Goal: Task Accomplishment & Management: Use online tool/utility

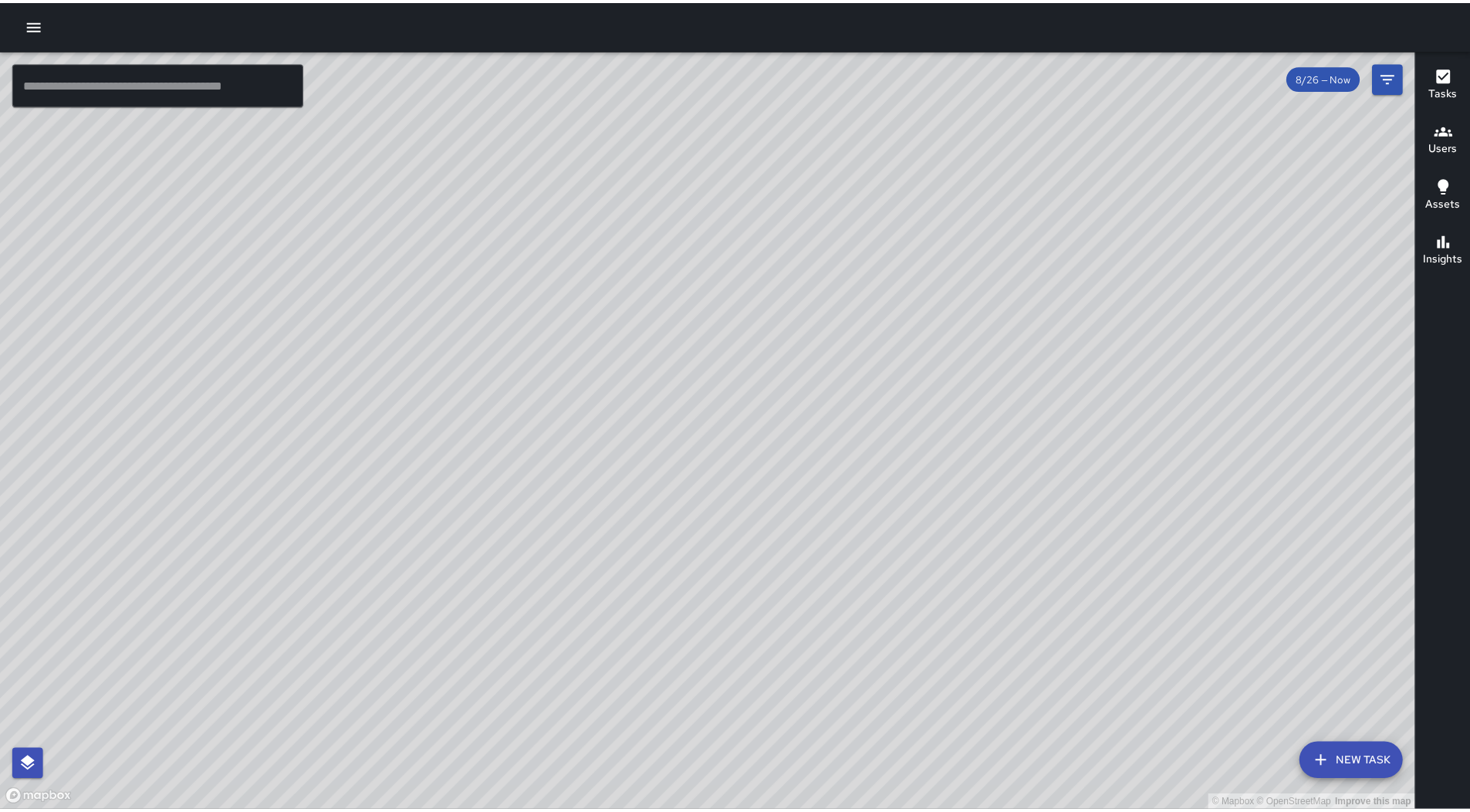
scroll to position [17434, 0]
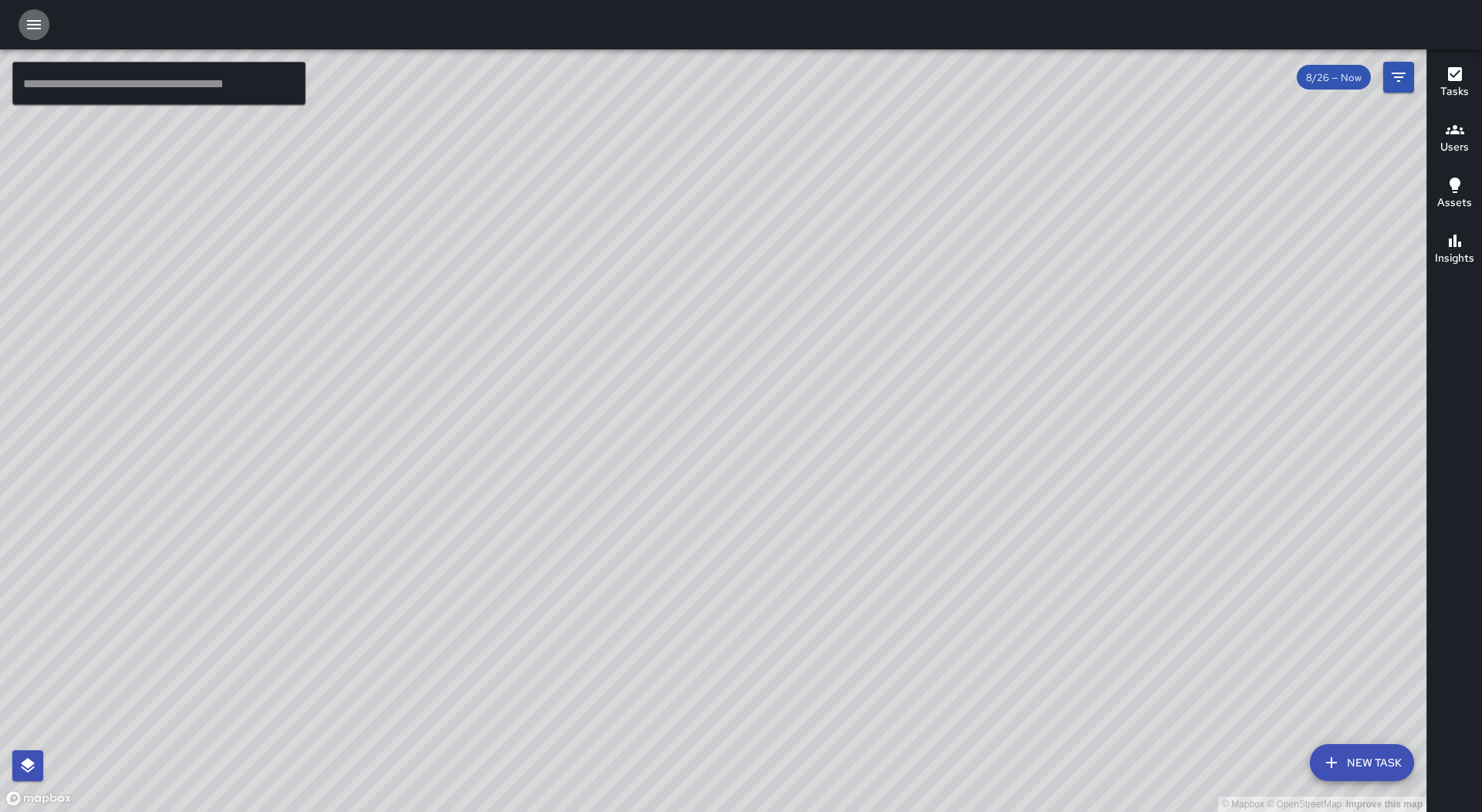
drag, startPoint x: 47, startPoint y: 24, endPoint x: 45, endPoint y: 41, distance: 17.1
click at [47, 24] on button "button" at bounding box center [34, 24] width 31 height 31
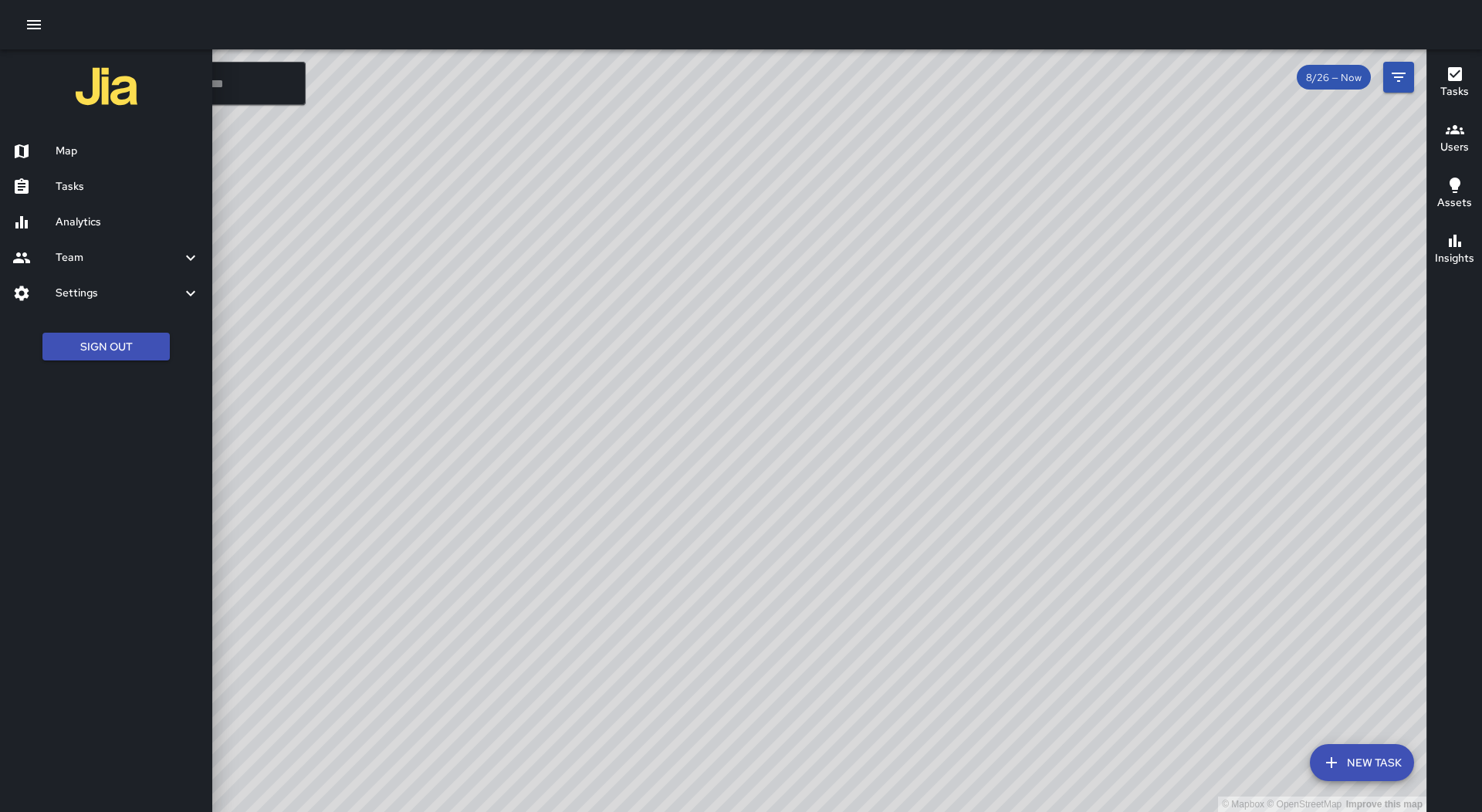
click at [84, 187] on h6 "Tasks" at bounding box center [128, 187] width 144 height 17
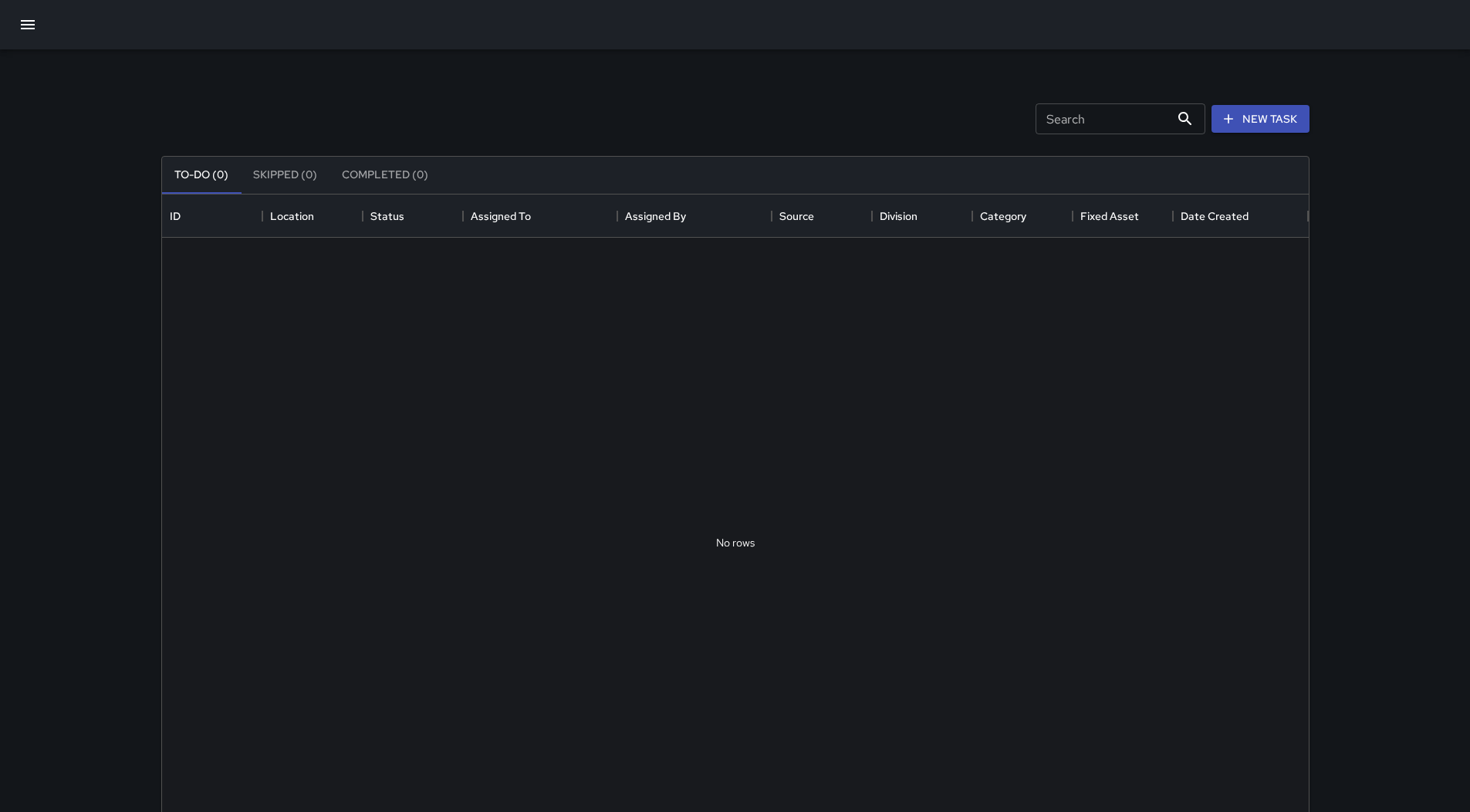
scroll to position [642, 1136]
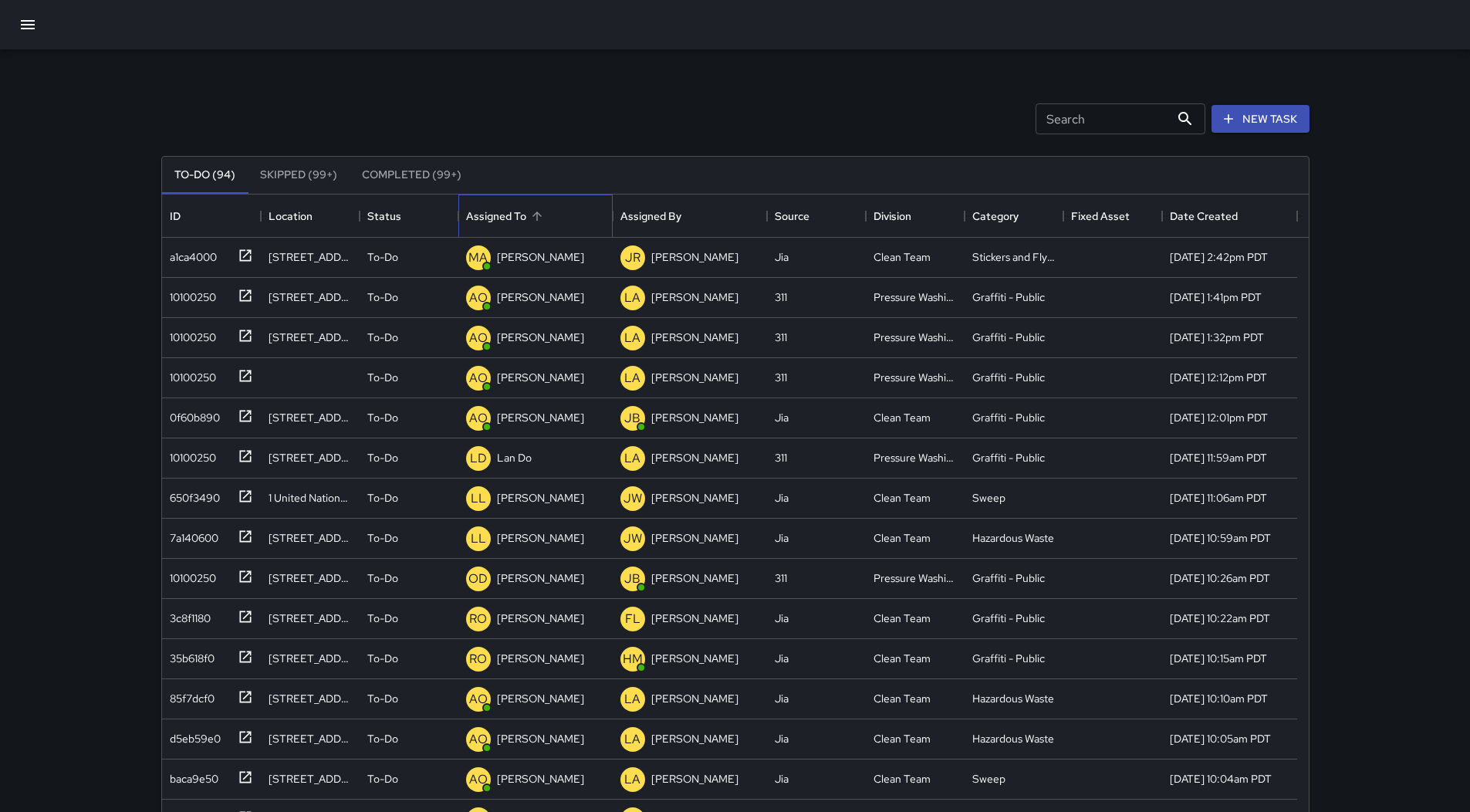
click at [563, 214] on div "Assigned To" at bounding box center [535, 216] width 139 height 43
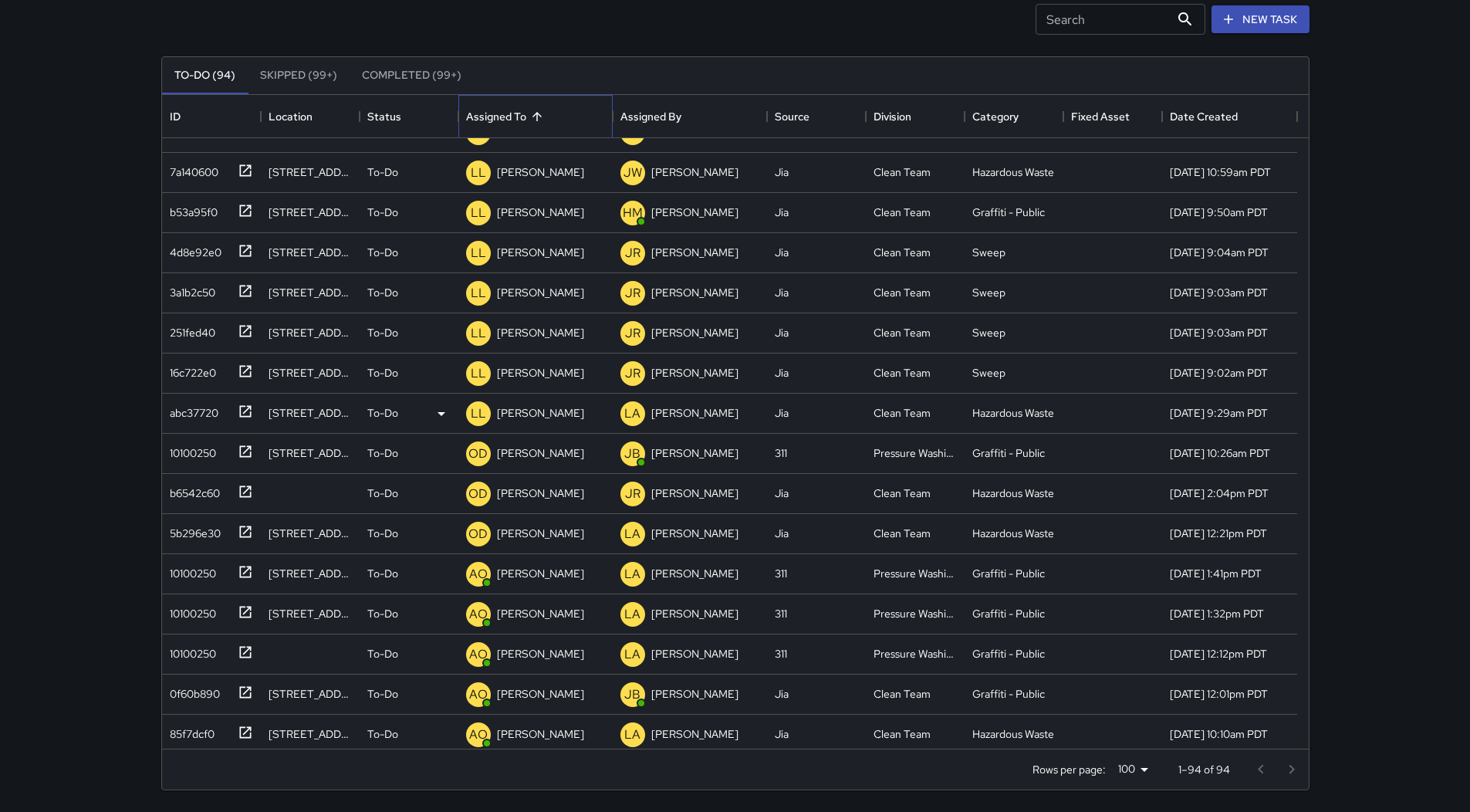
scroll to position [0, 0]
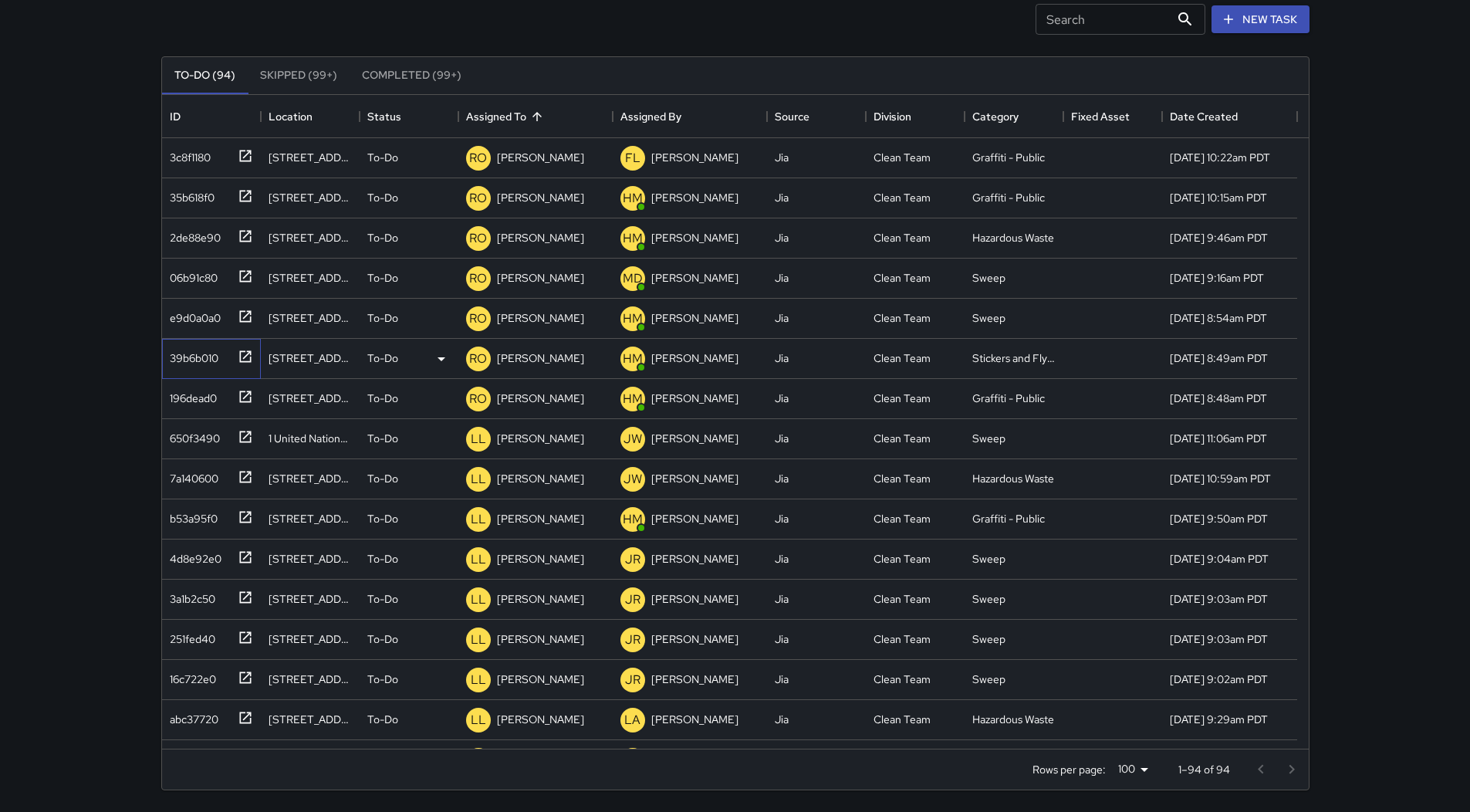
click at [217, 357] on div "39b6b010" at bounding box center [191, 355] width 55 height 22
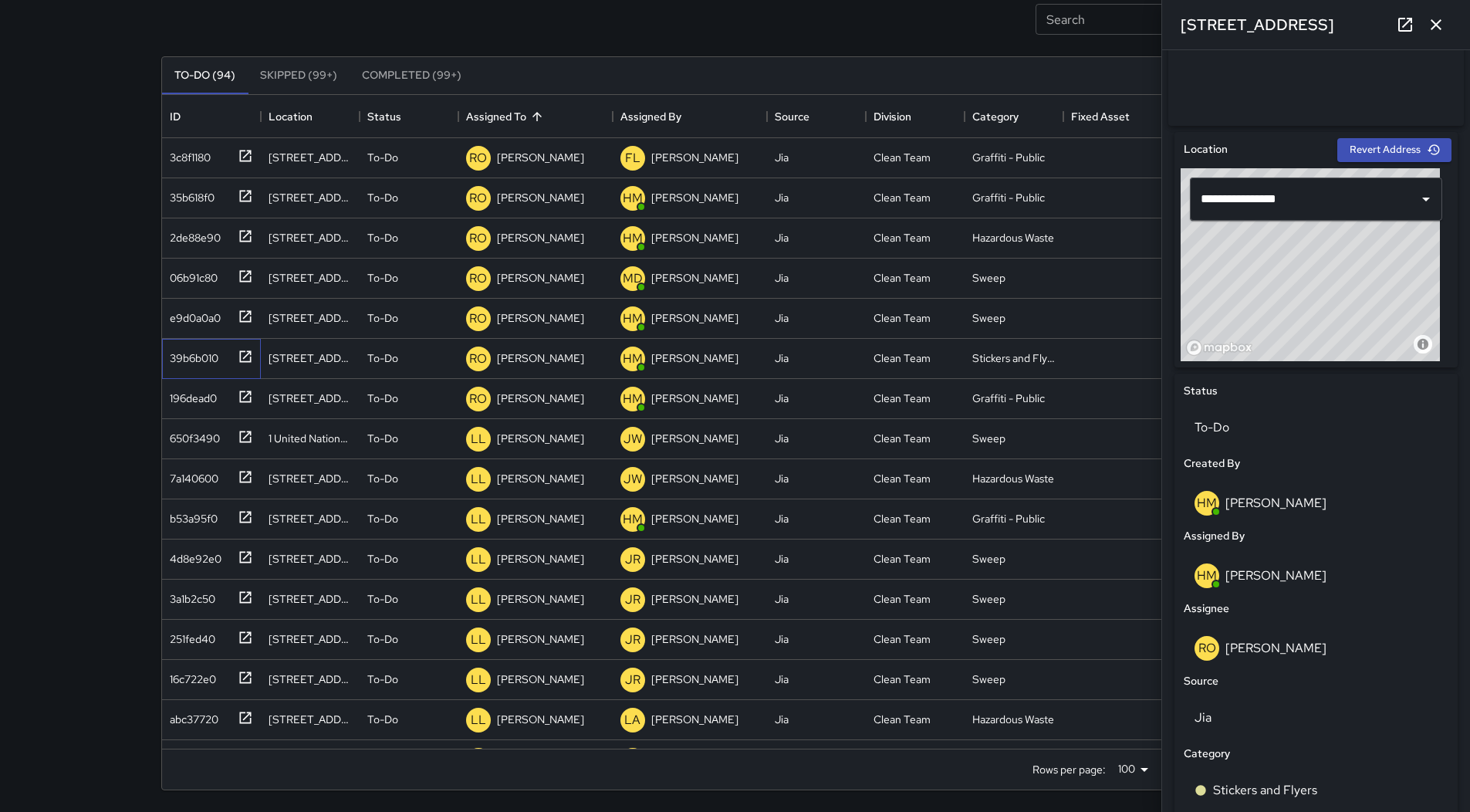
scroll to position [540, 0]
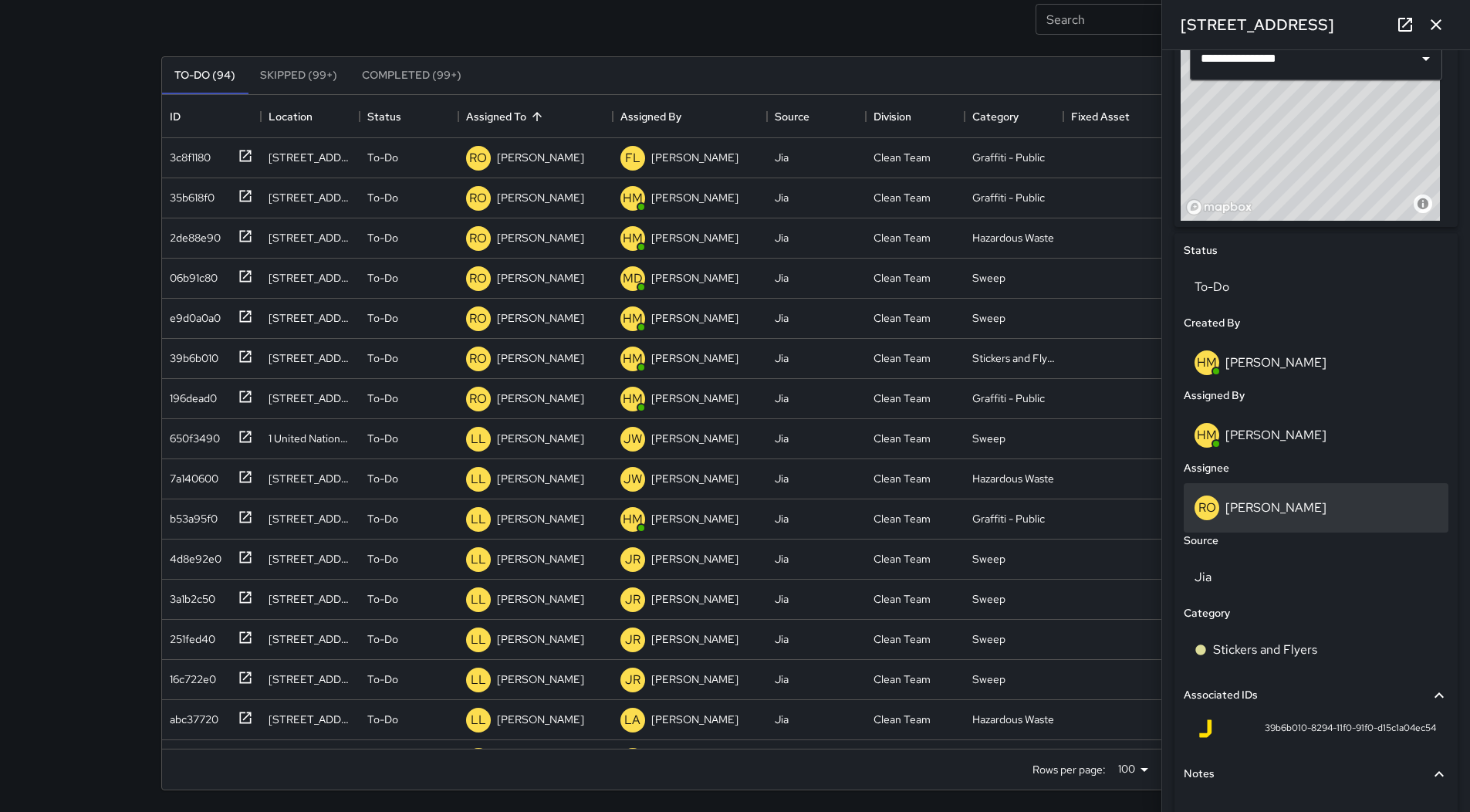
click at [1306, 510] on p "[PERSON_NAME]" at bounding box center [1276, 507] width 101 height 16
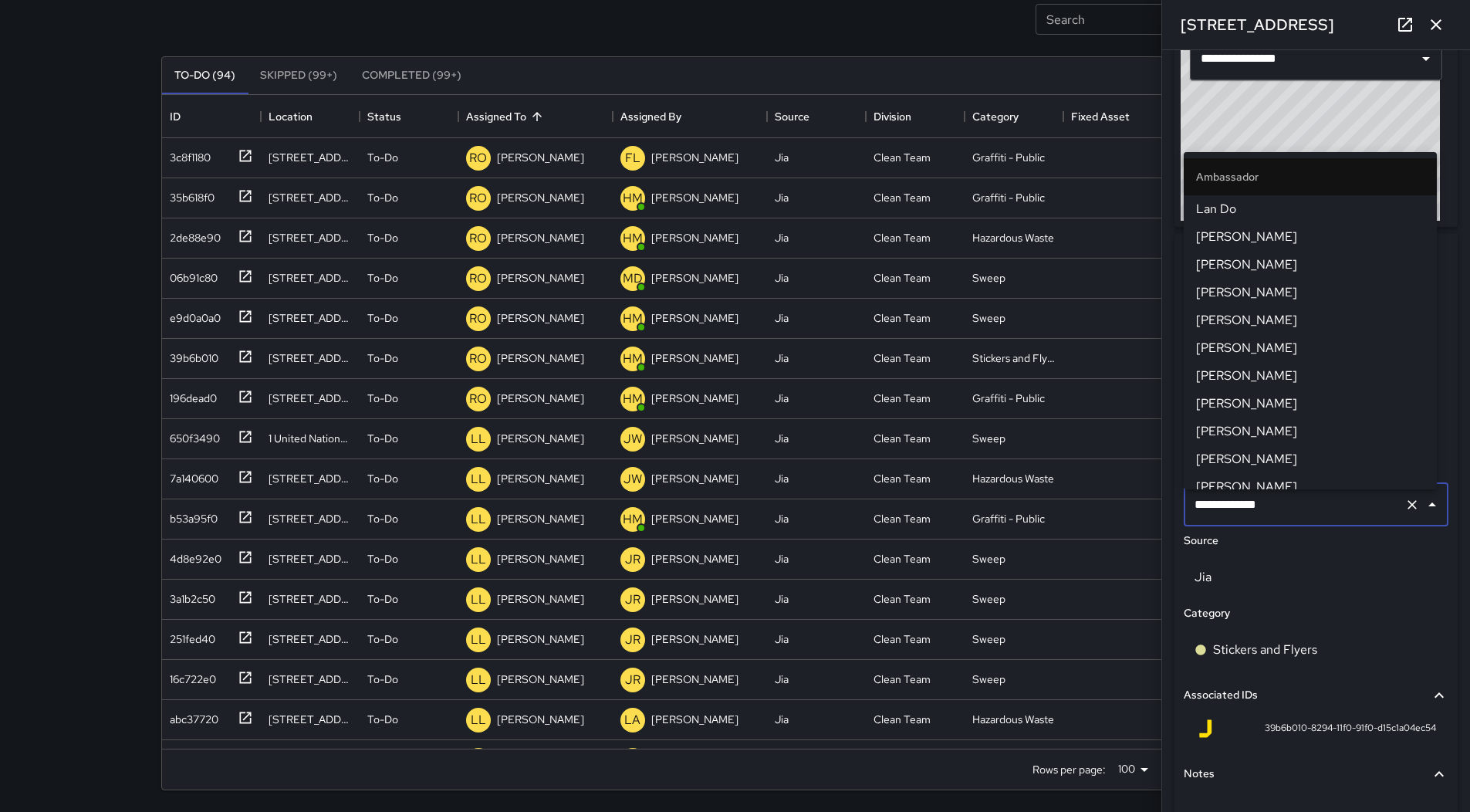
scroll to position [289, 0]
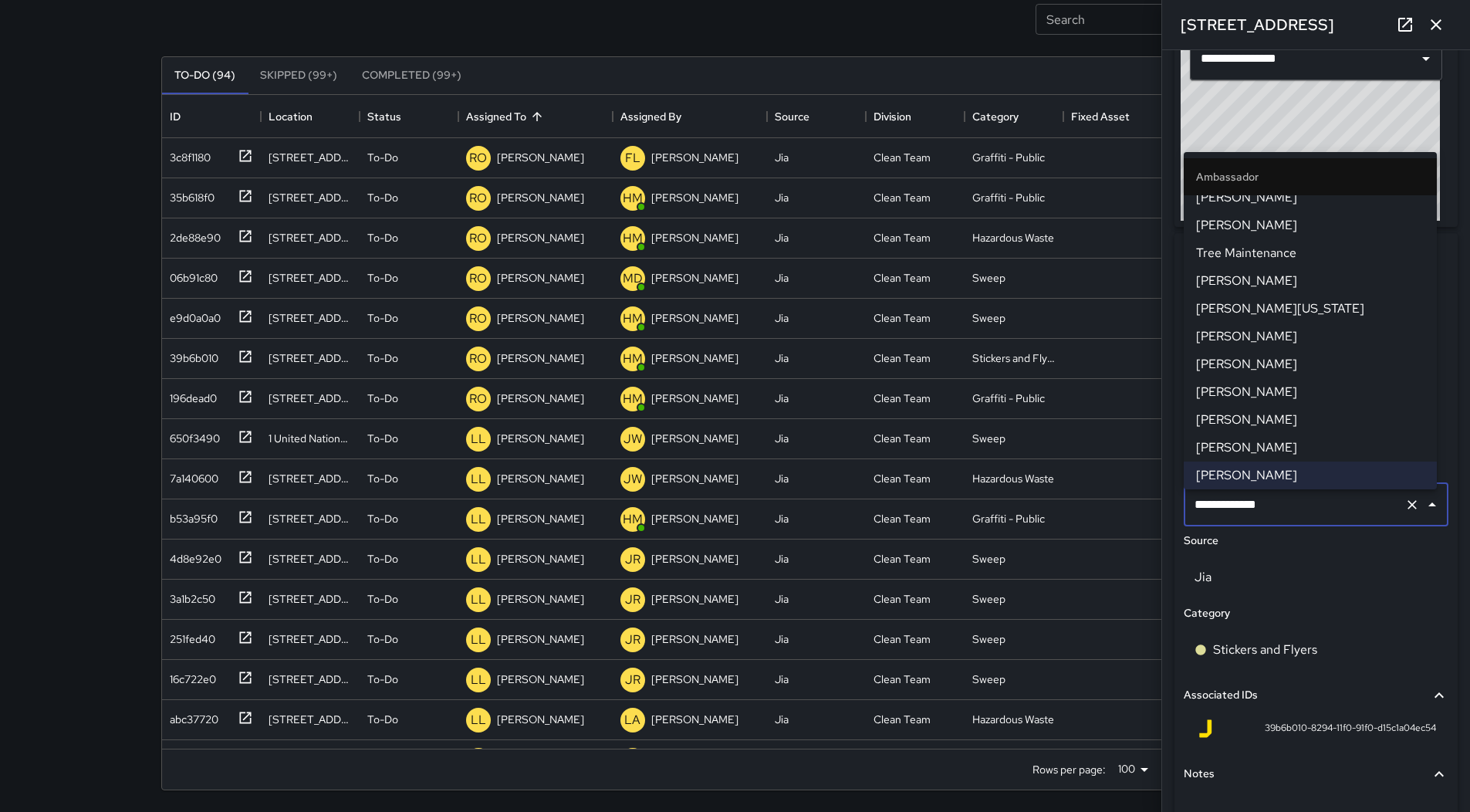
click at [1297, 312] on span "[PERSON_NAME][US_STATE]" at bounding box center [1310, 308] width 228 height 19
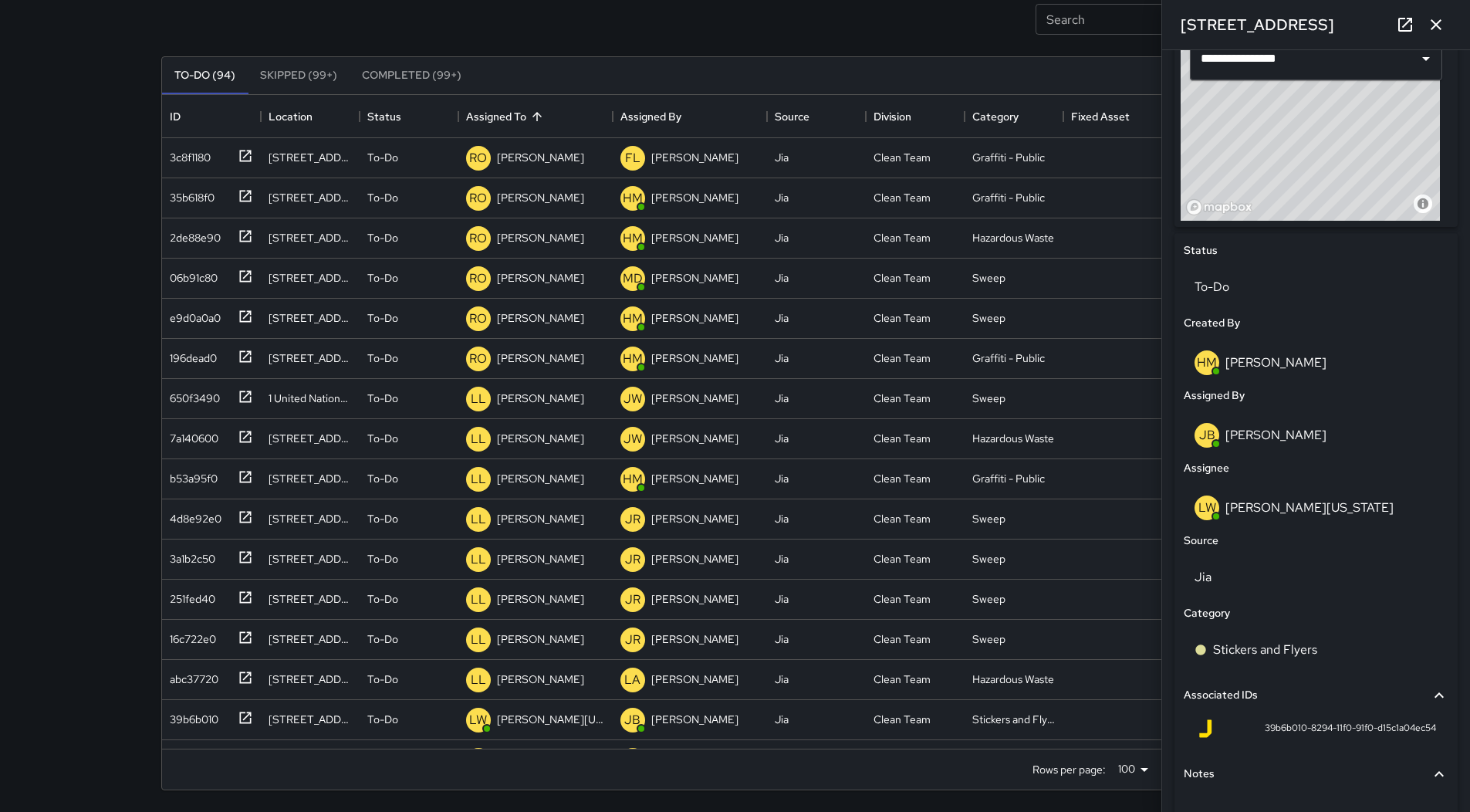
click at [1442, 32] on icon "button" at bounding box center [1436, 24] width 19 height 19
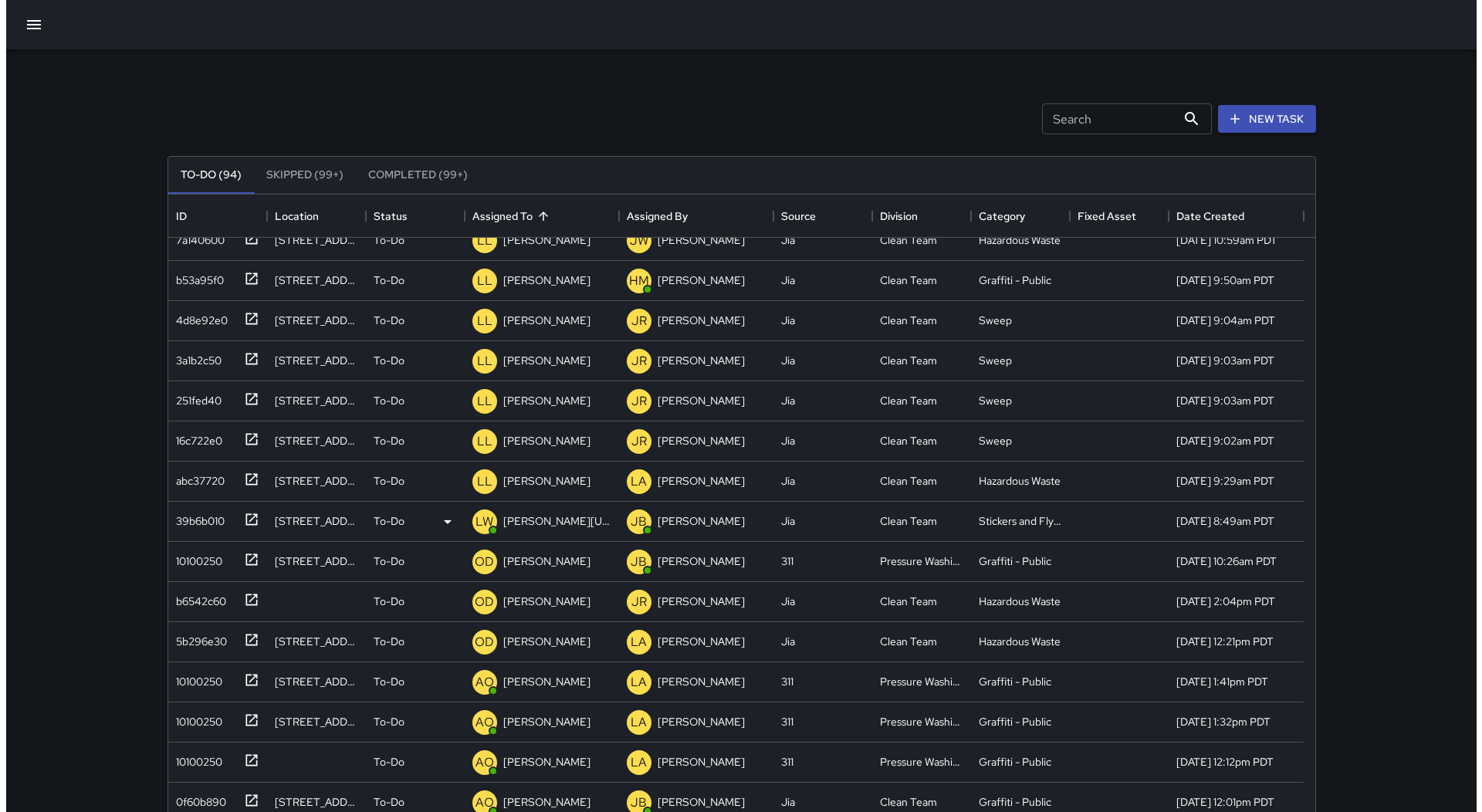
scroll to position [386, 0]
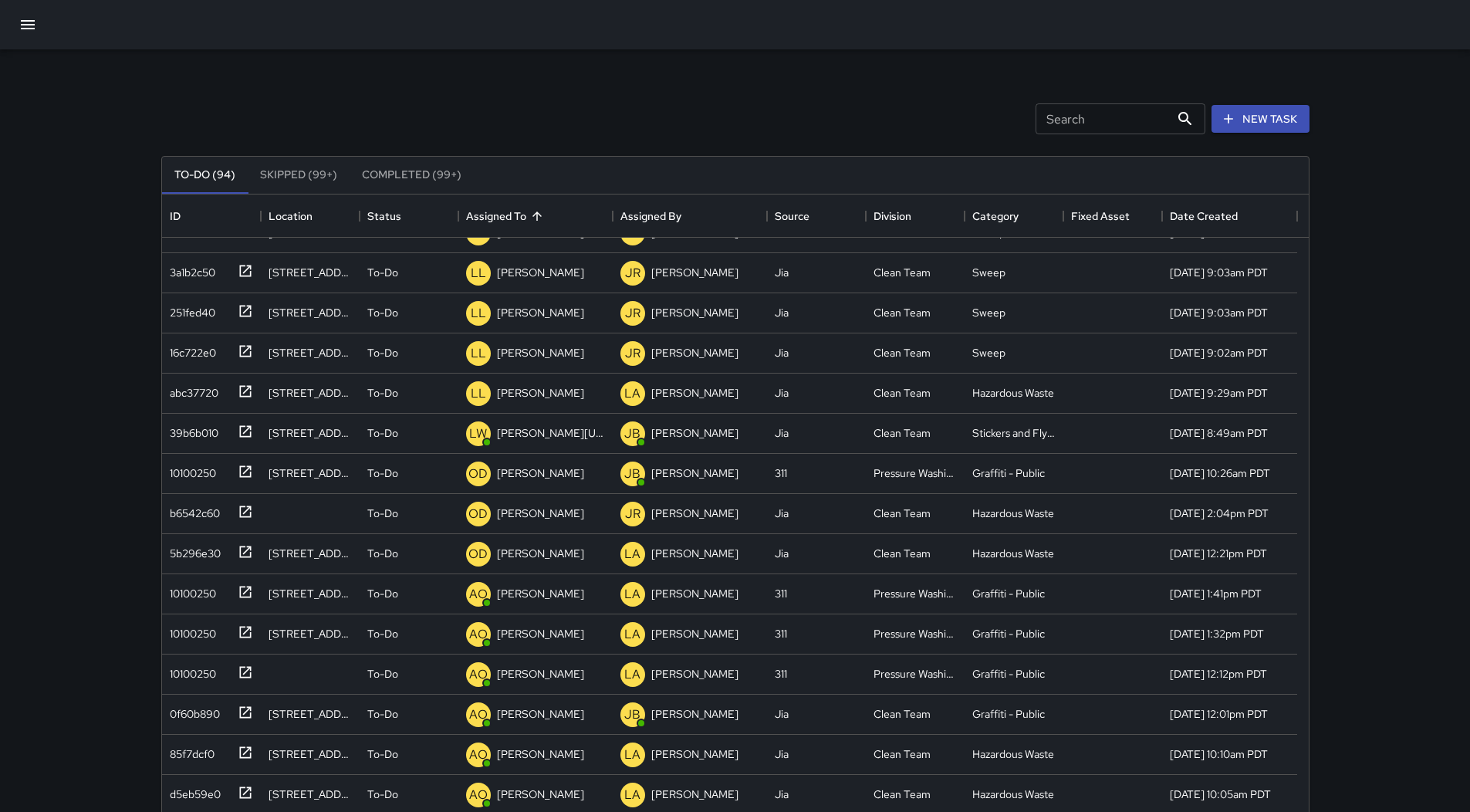
click at [26, 31] on icon "button" at bounding box center [28, 24] width 19 height 19
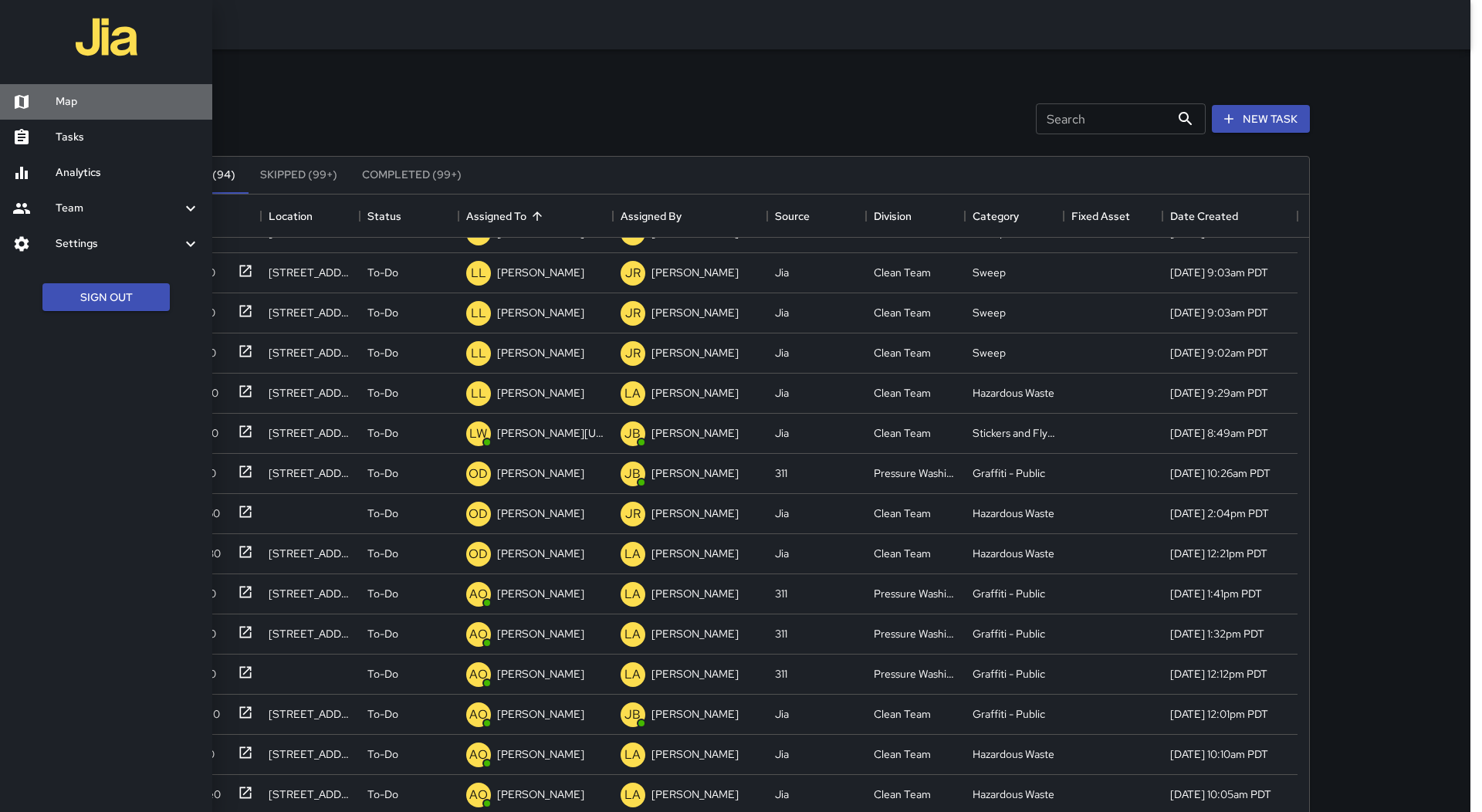
click at [96, 110] on h6 "Map" at bounding box center [128, 102] width 144 height 17
